Goal: Navigation & Orientation: Find specific page/section

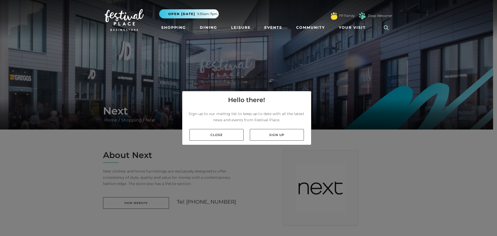
click at [223, 133] on link "Close" at bounding box center [216, 135] width 54 height 12
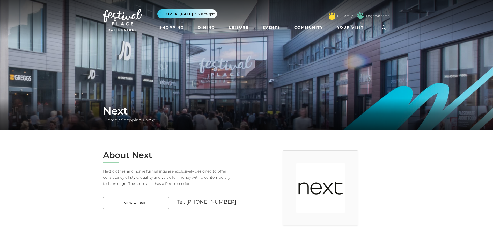
click at [134, 119] on link "Shopping" at bounding box center [131, 120] width 23 height 5
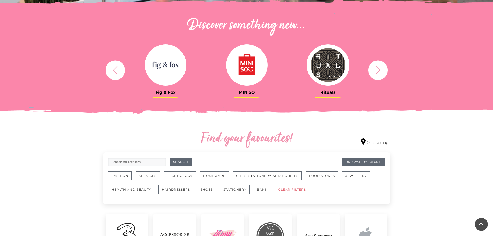
scroll to position [181, 0]
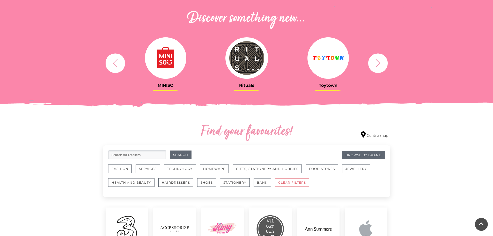
click at [374, 65] on icon "button" at bounding box center [378, 63] width 10 height 10
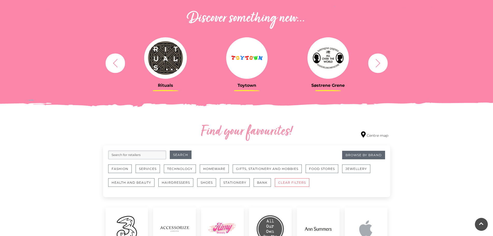
click at [374, 65] on icon "button" at bounding box center [378, 63] width 10 height 10
click at [381, 63] on icon "button" at bounding box center [378, 63] width 10 height 10
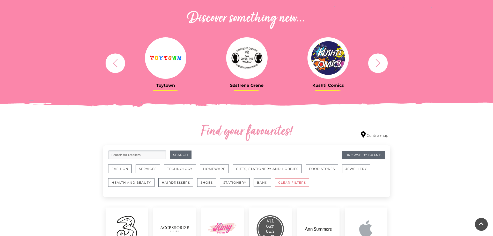
click at [381, 63] on icon "button" at bounding box center [378, 63] width 10 height 10
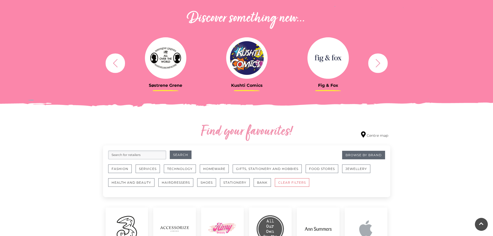
click at [381, 63] on icon "button" at bounding box center [378, 63] width 10 height 10
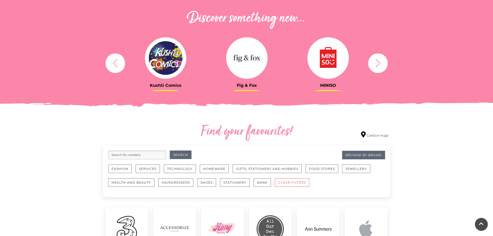
click at [381, 63] on icon "button" at bounding box center [378, 63] width 10 height 10
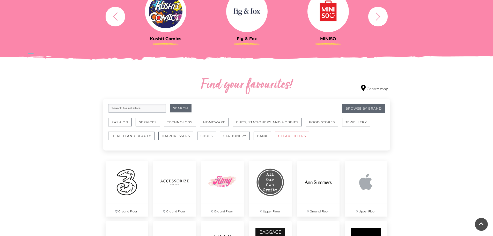
scroll to position [259, 0]
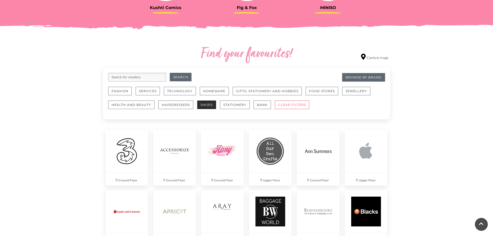
click at [206, 106] on button "Shoes" at bounding box center [206, 104] width 19 height 9
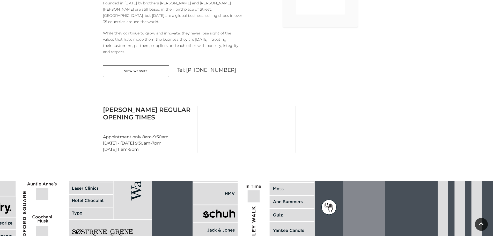
scroll to position [207, 0]
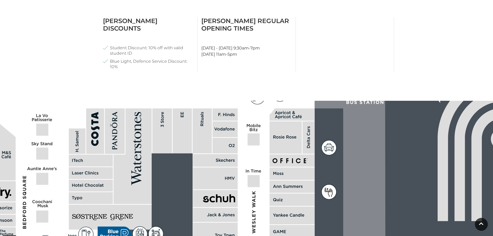
scroll to position [311, 0]
